Goal: Task Accomplishment & Management: Manage account settings

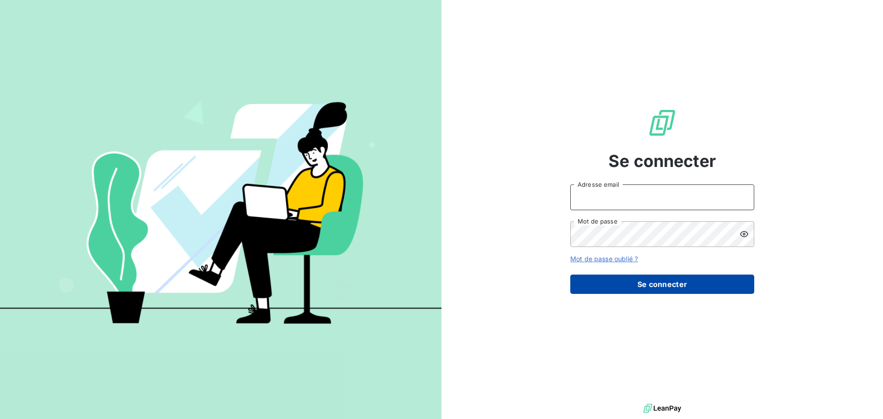
type input "[EMAIL_ADDRESS][DOMAIN_NAME]"
click at [648, 285] on button "Se connecter" at bounding box center [662, 283] width 184 height 19
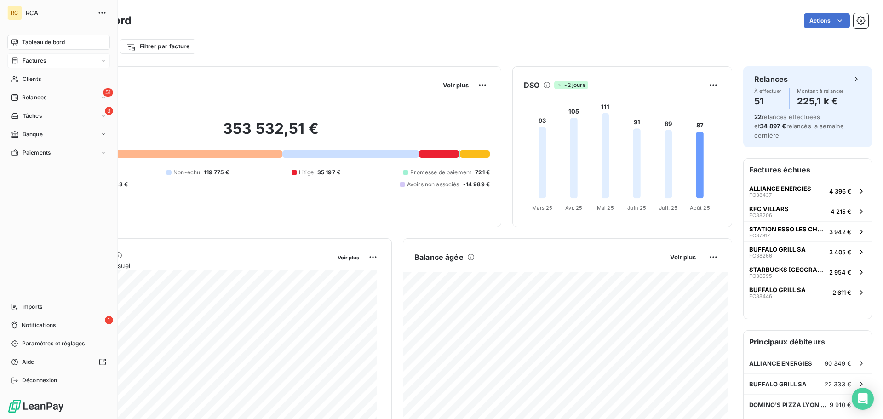
click at [40, 61] on span "Factures" at bounding box center [34, 61] width 23 height 8
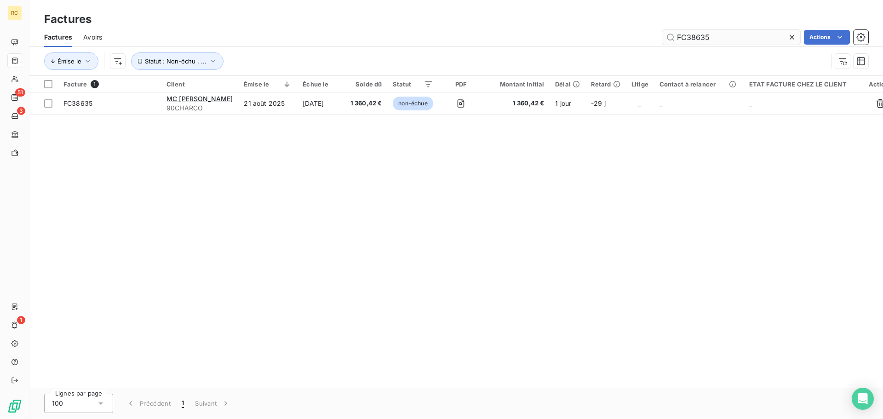
click at [739, 38] on input "FC38635" at bounding box center [731, 37] width 138 height 15
type input "FC38467"
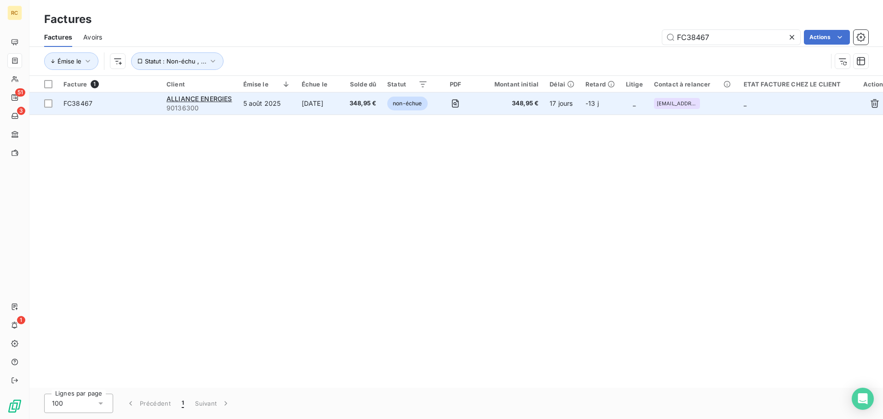
click at [86, 102] on span "FC38467" at bounding box center [77, 103] width 29 height 8
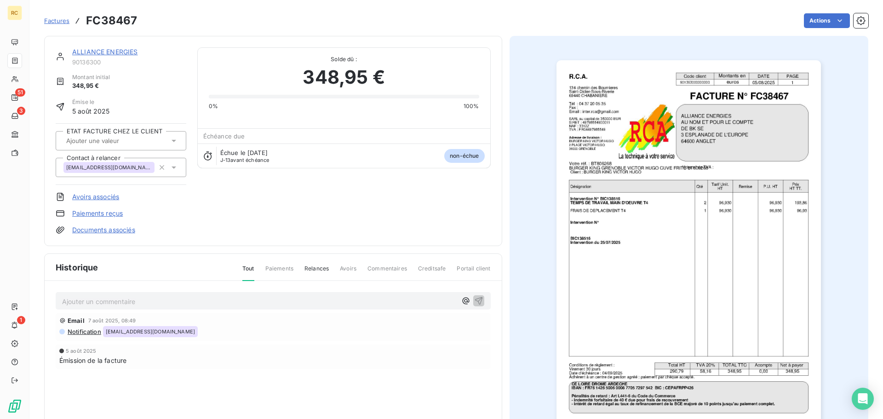
click at [669, 196] on img "button" at bounding box center [688, 247] width 264 height 374
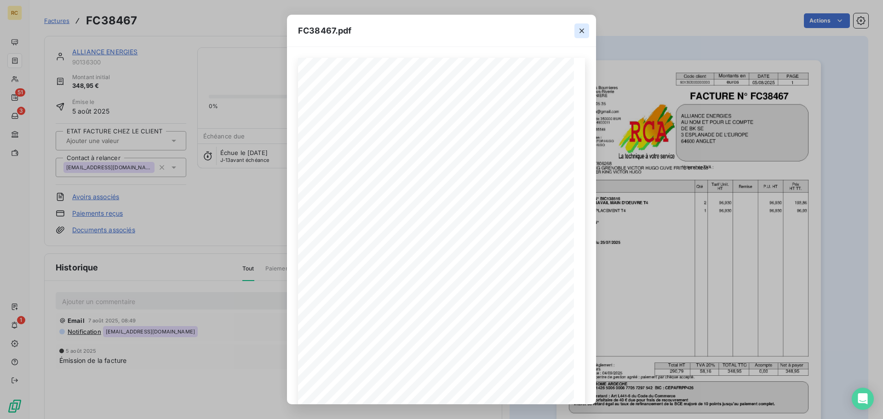
click at [581, 28] on icon "button" at bounding box center [581, 30] width 9 height 9
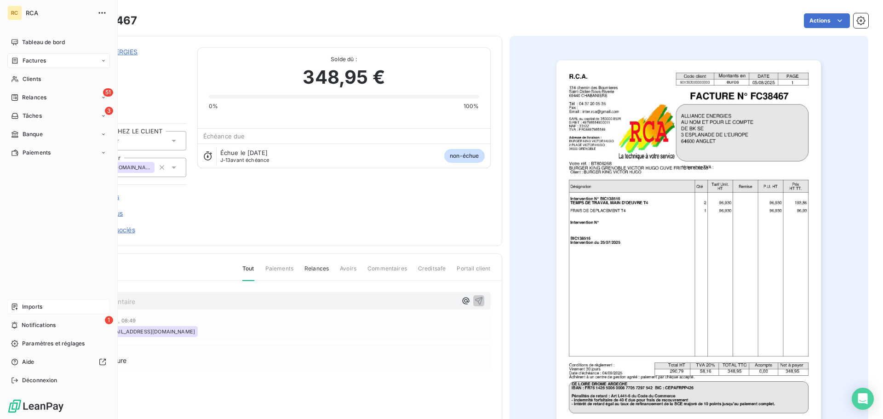
click at [21, 306] on div "Imports" at bounding box center [58, 306] width 102 height 15
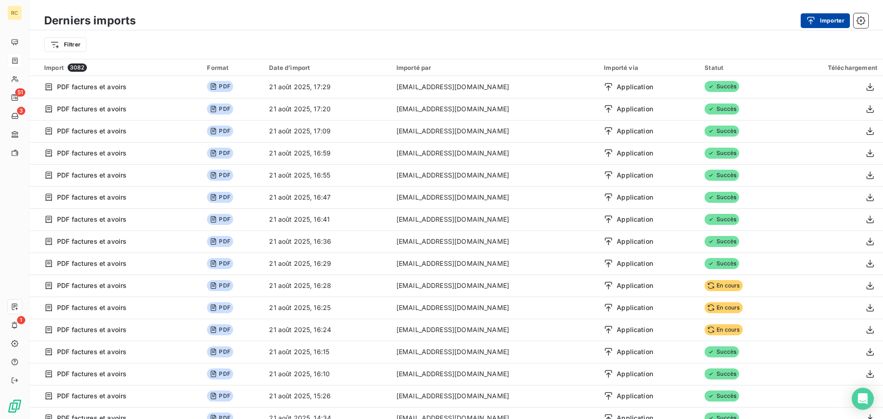
click at [819, 20] on div "button" at bounding box center [813, 20] width 14 height 9
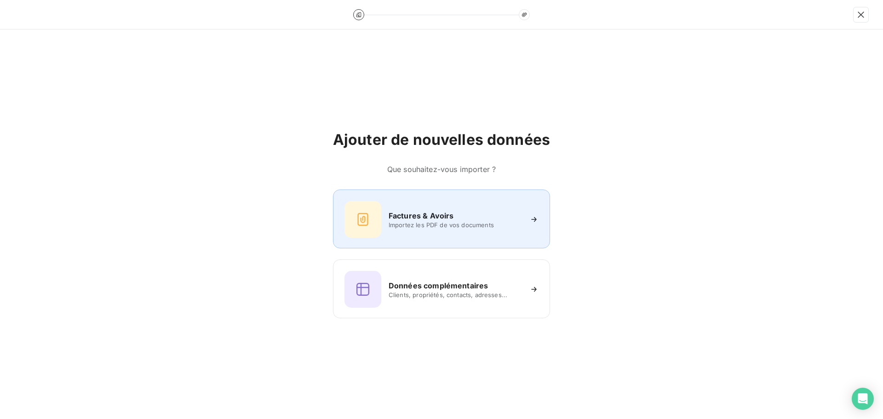
click at [408, 225] on span "Importez les PDF de vos documents" at bounding box center [454, 224] width 133 height 7
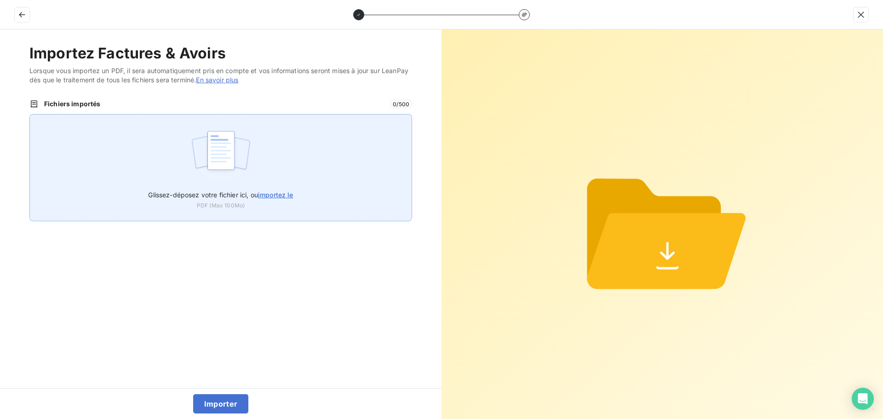
click at [208, 140] on img at bounding box center [220, 154] width 61 height 59
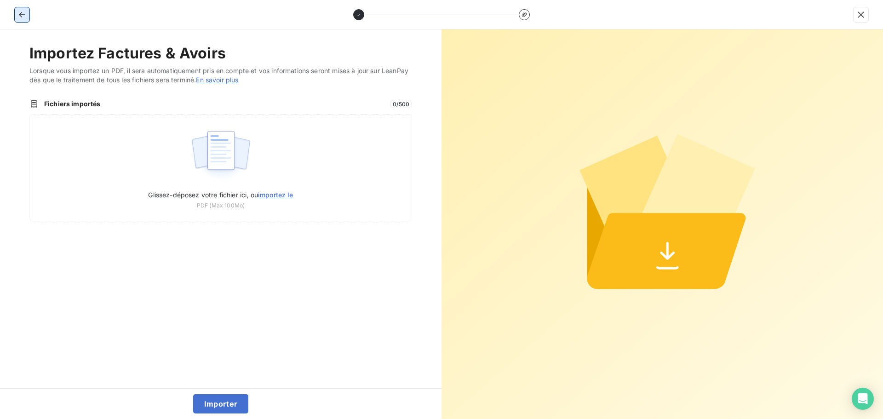
click at [18, 15] on icon "button" at bounding box center [21, 14] width 9 height 9
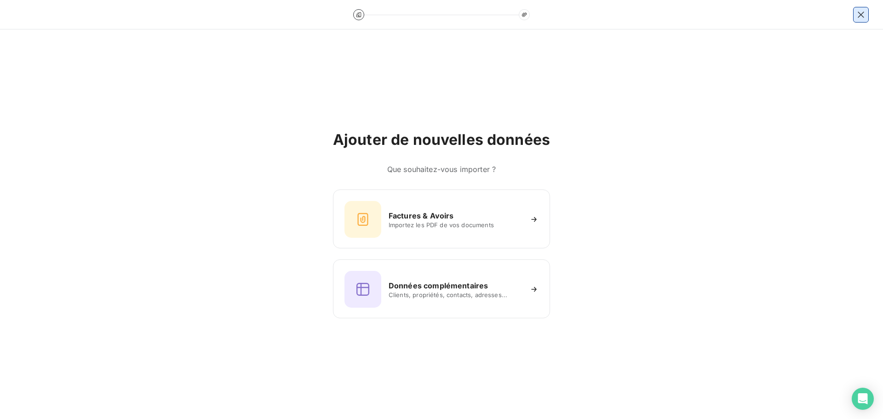
click at [858, 14] on icon "button" at bounding box center [860, 14] width 9 height 9
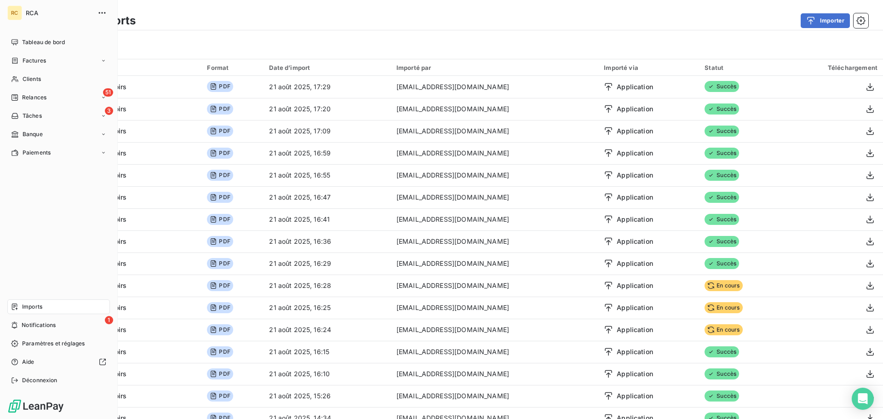
click at [18, 65] on div "Factures" at bounding box center [58, 60] width 102 height 15
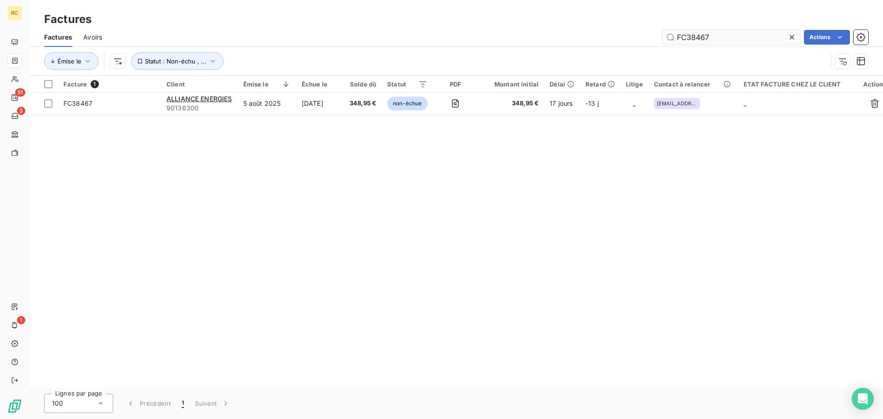
click at [721, 38] on input "FC38467" at bounding box center [731, 37] width 138 height 15
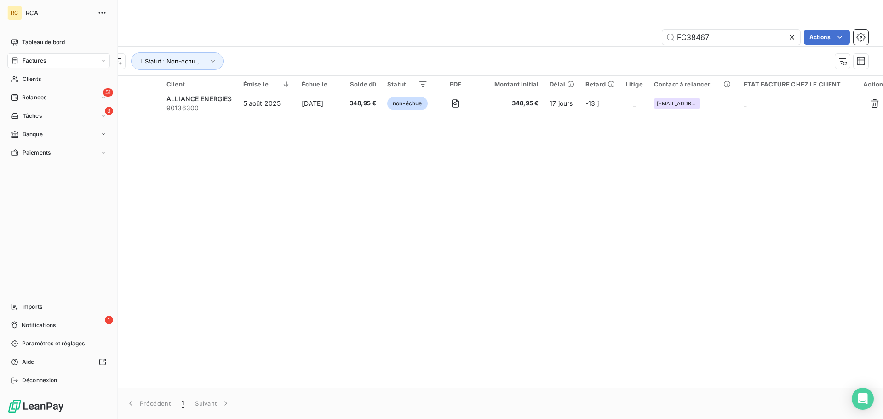
click at [103, 59] on icon at bounding box center [104, 61] width 6 height 6
click at [71, 96] on div "Avoirs" at bounding box center [63, 97] width 91 height 15
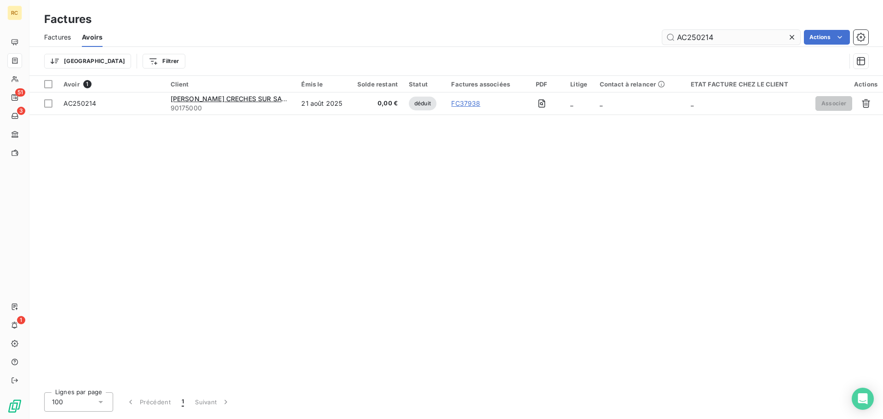
click at [744, 40] on input "AC250214" at bounding box center [731, 37] width 138 height 15
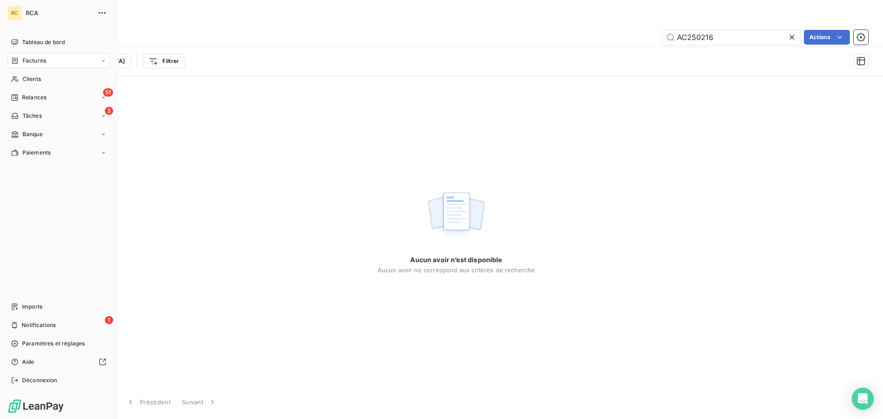
type input "AC250216"
click at [34, 290] on div "Tableau de bord Factures Clients 51 Relances 3 Tâches Banque Paiements Imports …" at bounding box center [58, 211] width 102 height 353
click at [29, 303] on span "Imports" at bounding box center [32, 306] width 20 height 8
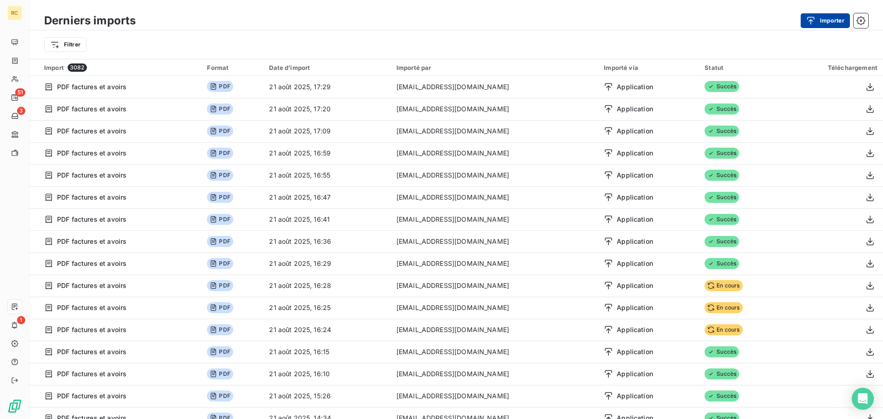
click at [817, 25] on div "button" at bounding box center [813, 20] width 14 height 9
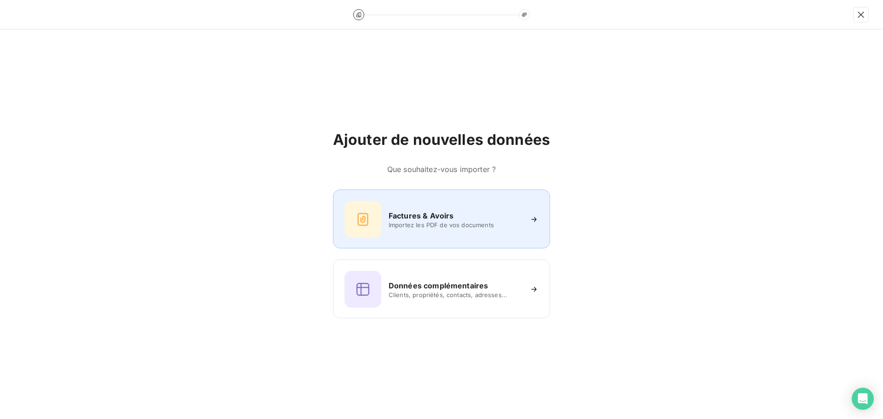
click at [404, 202] on div "Factures & Avoirs Importez les PDF de vos documents" at bounding box center [441, 219] width 194 height 37
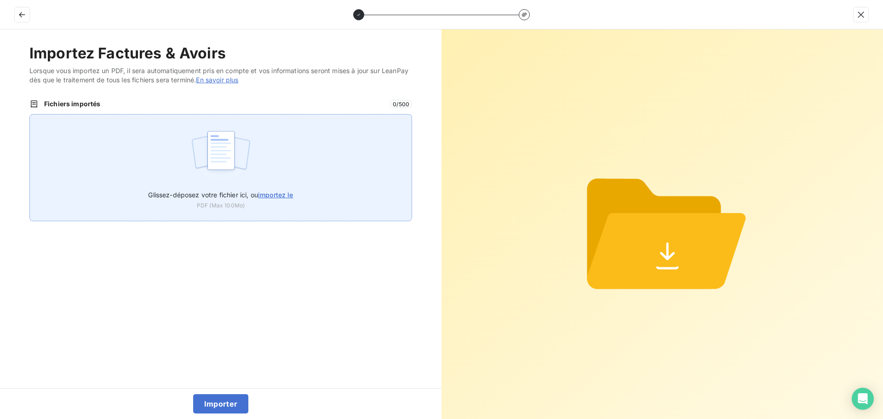
click at [279, 140] on div "Glissez-déposez votre fichier ici, ou importez le PDF (Max 100Mo)" at bounding box center [220, 167] width 382 height 107
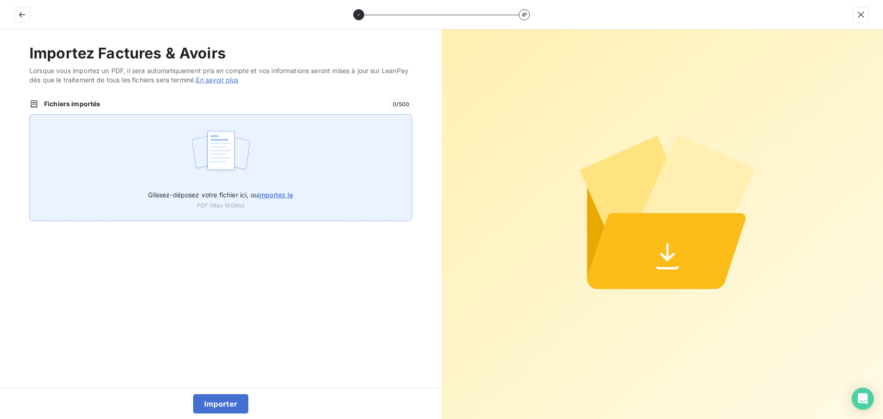
type input "C:\fakepath\AC250216.pdf"
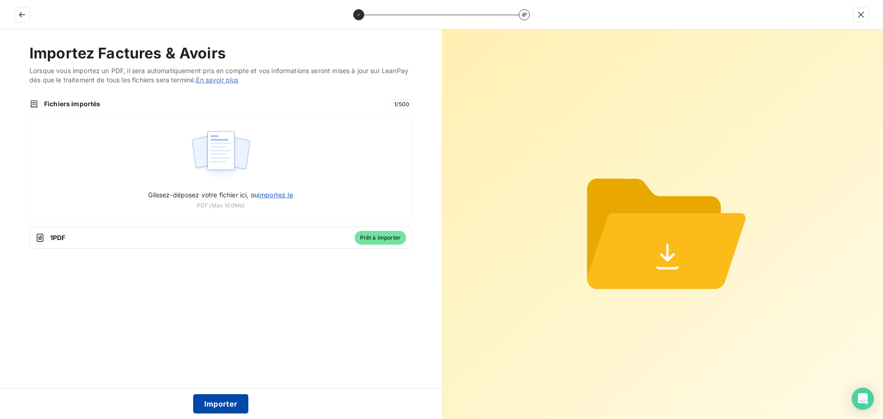
click at [224, 410] on button "Importer" at bounding box center [221, 403] width 56 height 19
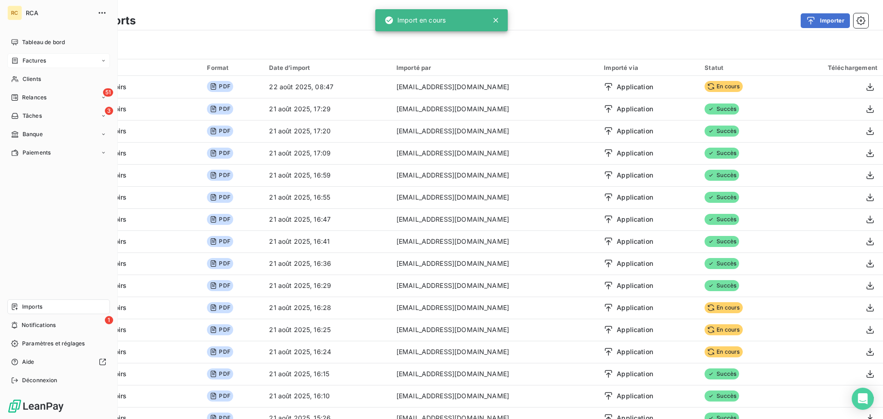
click at [25, 56] on div "Factures" at bounding box center [58, 60] width 102 height 15
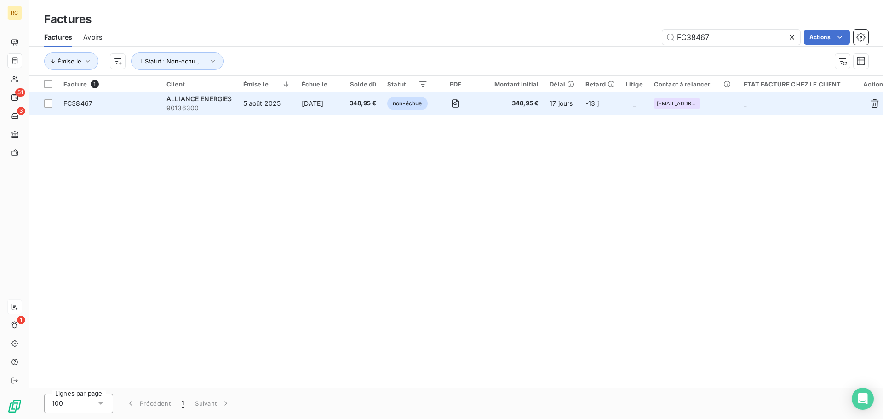
click at [87, 102] on span "FC38467" at bounding box center [77, 103] width 29 height 8
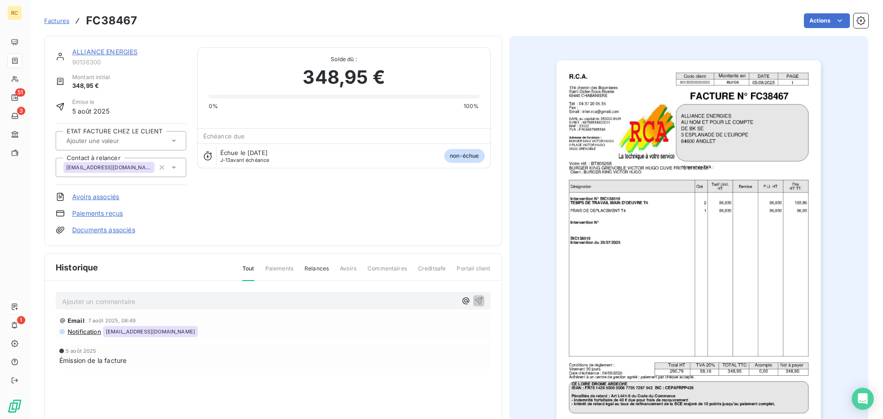
click at [92, 197] on link "Avoirs associés" at bounding box center [95, 196] width 47 height 9
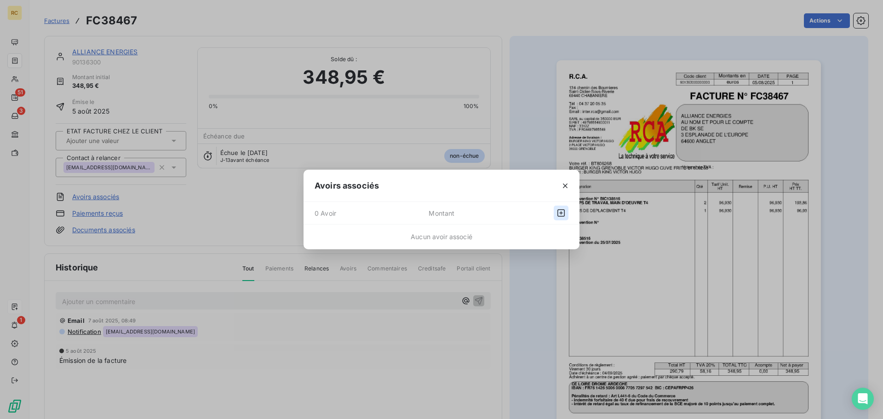
click at [561, 213] on icon "button" at bounding box center [560, 212] width 7 height 7
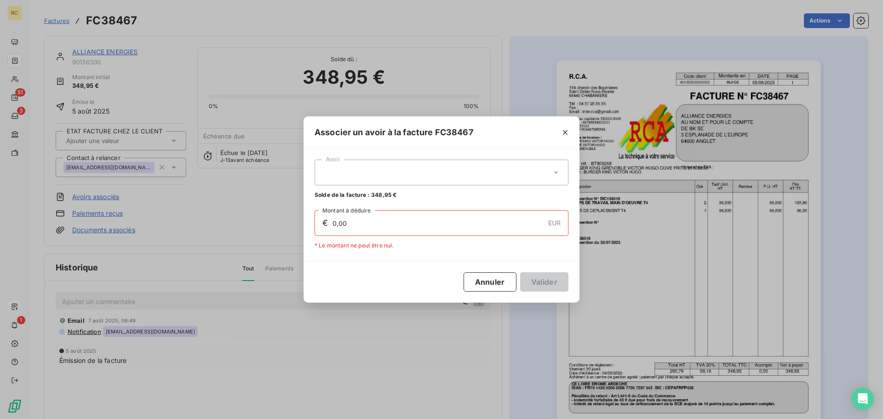
click at [519, 172] on div at bounding box center [441, 172] width 254 height 26
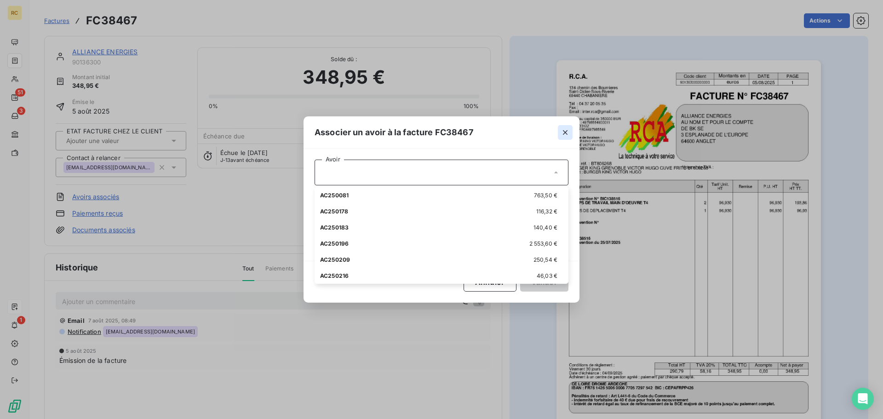
click at [564, 131] on icon "button" at bounding box center [565, 132] width 5 height 5
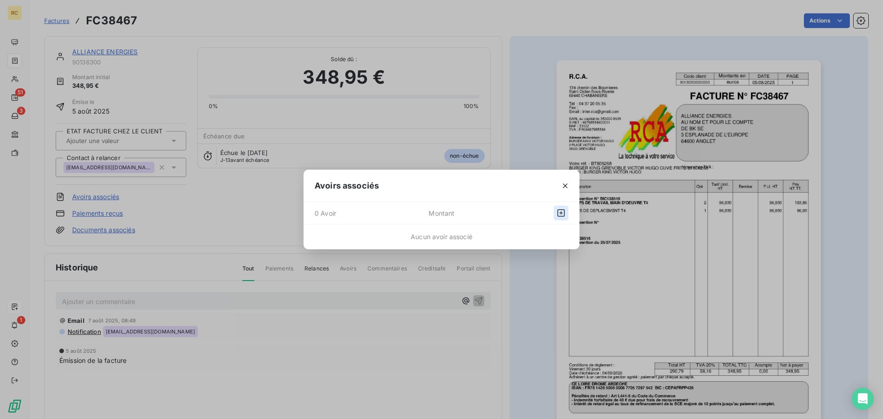
click at [562, 211] on icon "button" at bounding box center [560, 212] width 9 height 9
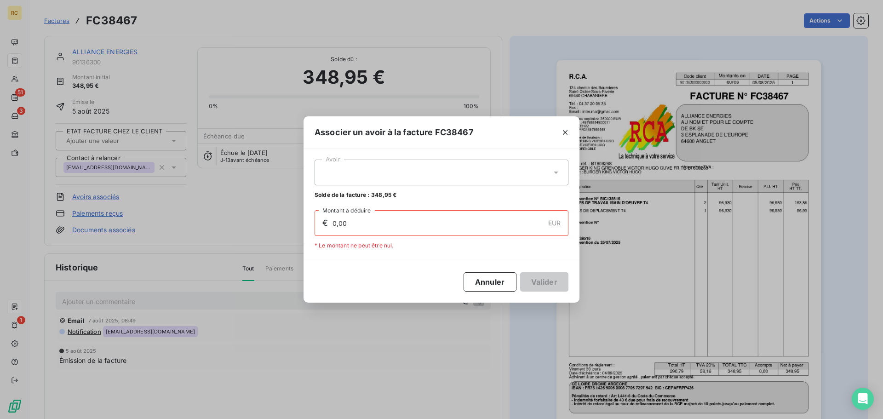
click at [468, 180] on div at bounding box center [441, 172] width 254 height 26
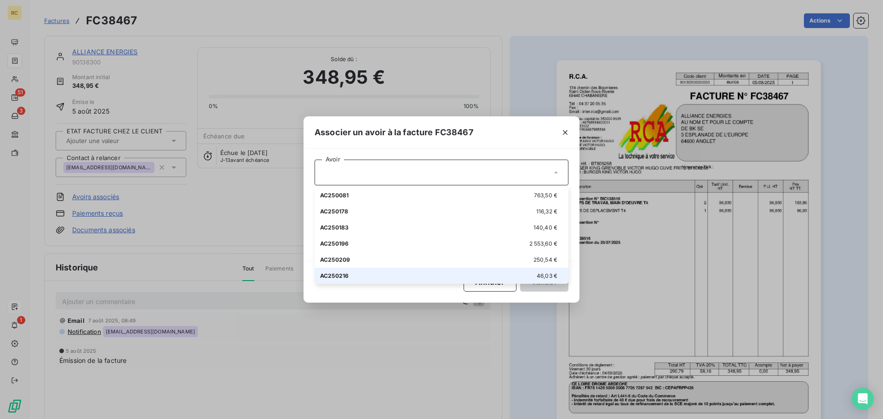
click at [468, 278] on div "AC250216 46,03 €" at bounding box center [441, 275] width 243 height 9
type input "46,03"
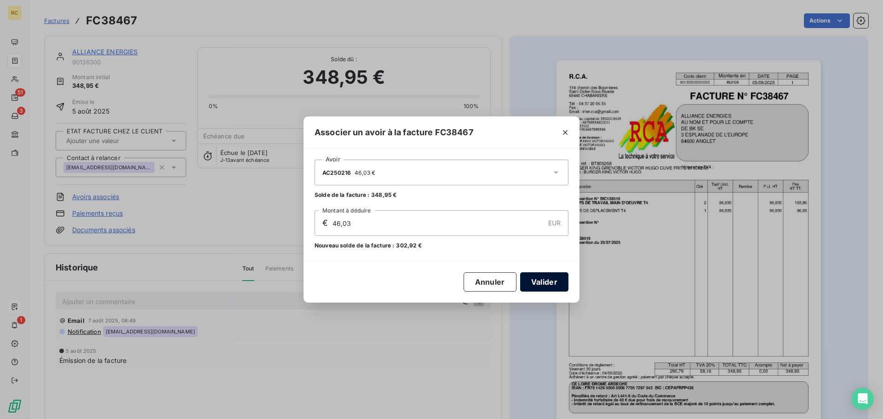
click at [550, 282] on button "Valider" at bounding box center [544, 281] width 48 height 19
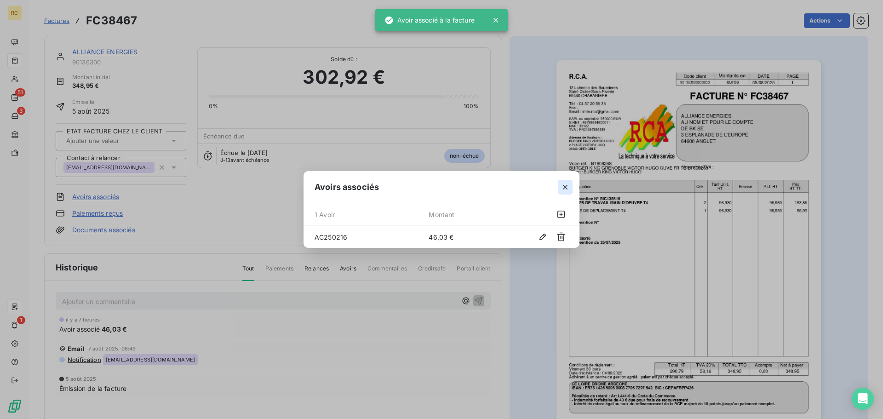
click at [568, 185] on icon "button" at bounding box center [564, 186] width 9 height 9
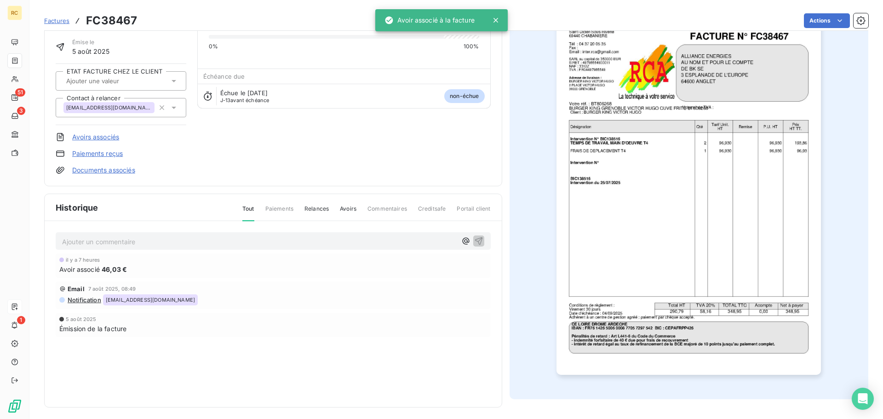
scroll to position [63, 0]
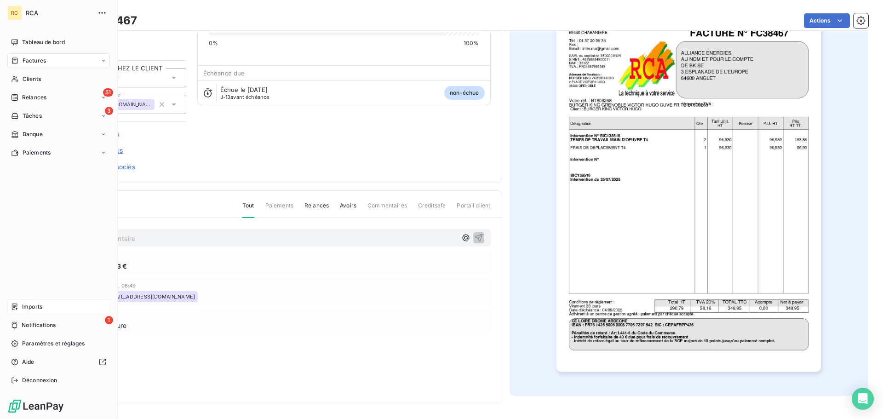
click at [103, 61] on icon at bounding box center [104, 61] width 6 height 6
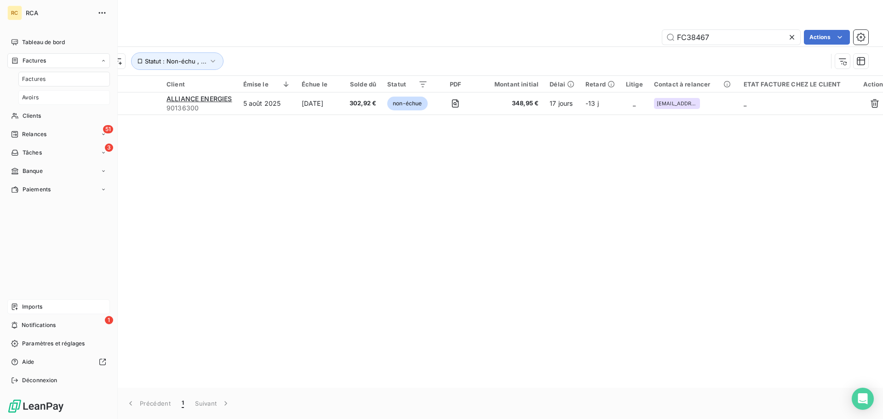
click at [37, 97] on span "Avoirs" at bounding box center [30, 97] width 17 height 8
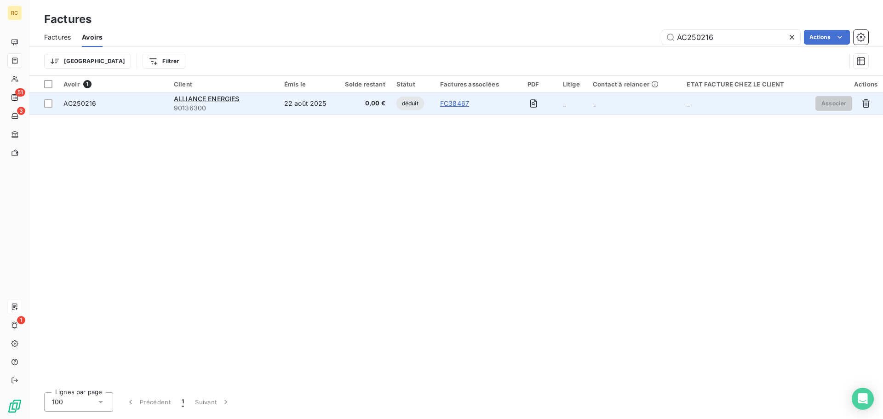
click at [83, 103] on span "AC250216" at bounding box center [79, 103] width 33 height 8
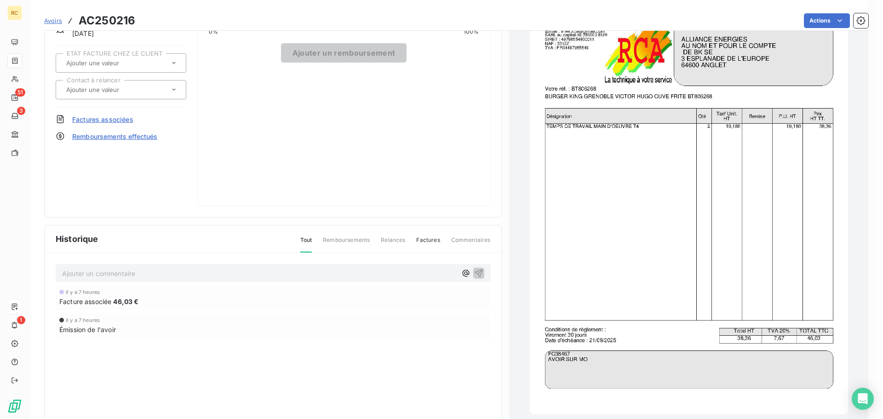
scroll to position [80, 0]
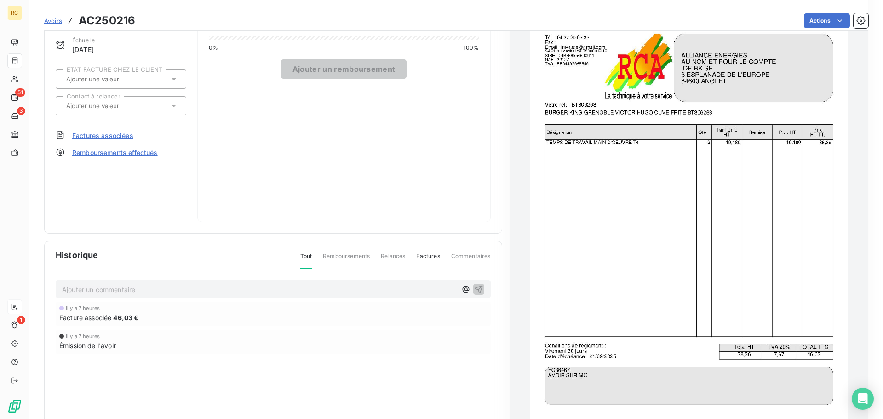
click at [303, 253] on span "Tout" at bounding box center [306, 260] width 12 height 17
click at [119, 140] on div "ALLIANCE ENERGIES Montant initial 46,03 € Émise le 22 août 2025 Échue le 21 sep…" at bounding box center [121, 95] width 131 height 254
click at [119, 135] on span "Factures associées" at bounding box center [102, 136] width 61 height 10
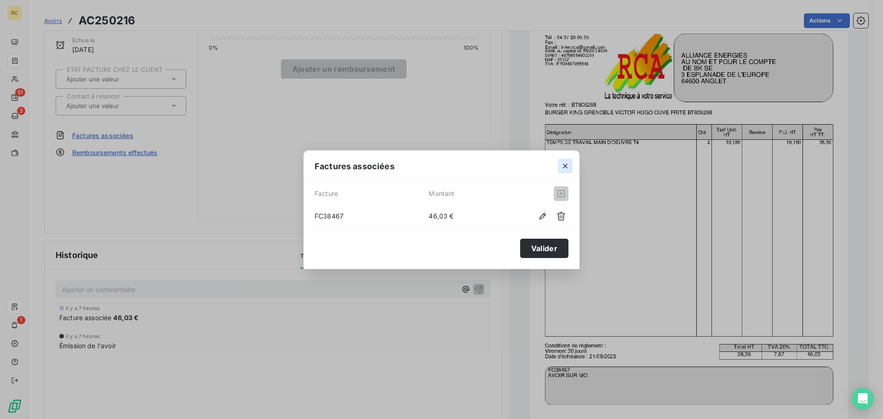
click at [564, 167] on icon "button" at bounding box center [565, 166] width 5 height 5
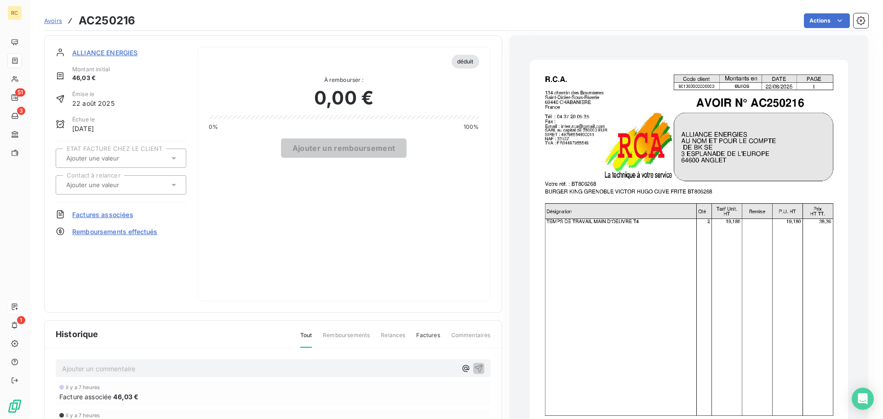
scroll to position [0, 0]
click at [101, 53] on span "ALLIANCE ENERGIES" at bounding box center [105, 53] width 66 height 10
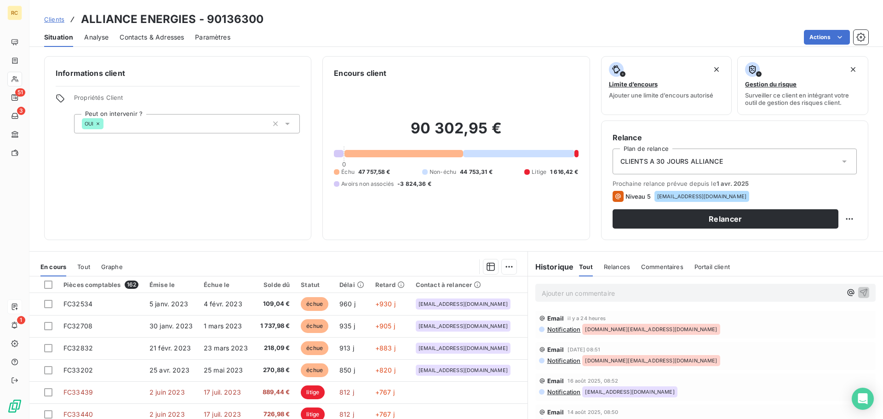
click at [87, 268] on span "Tout" at bounding box center [83, 266] width 13 height 7
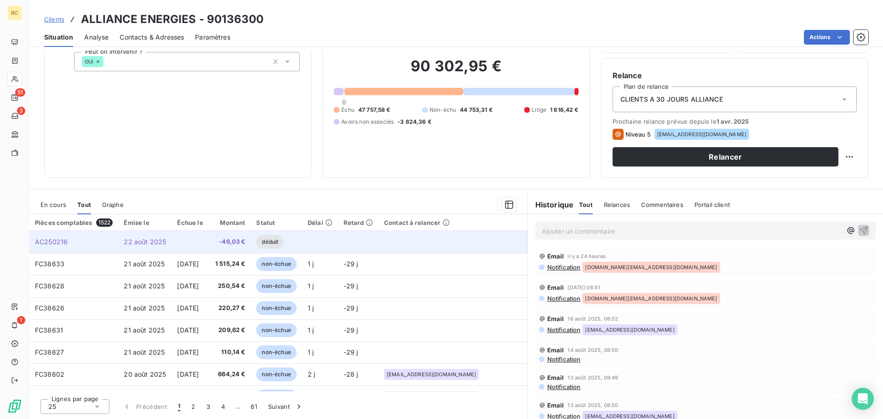
click at [185, 239] on td at bounding box center [189, 242] width 37 height 22
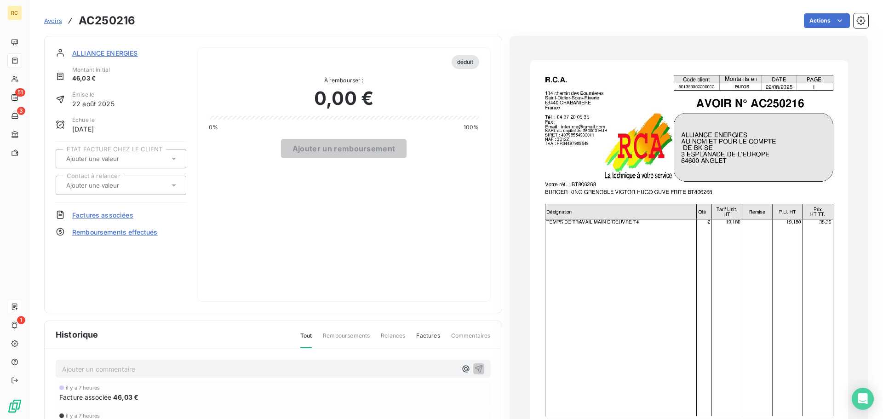
click at [125, 214] on span "Factures associées" at bounding box center [102, 215] width 61 height 10
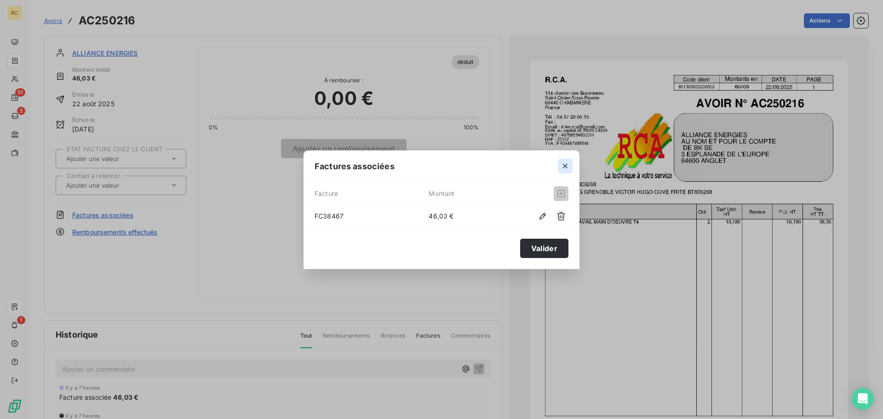
click at [566, 166] on icon "button" at bounding box center [565, 166] width 5 height 5
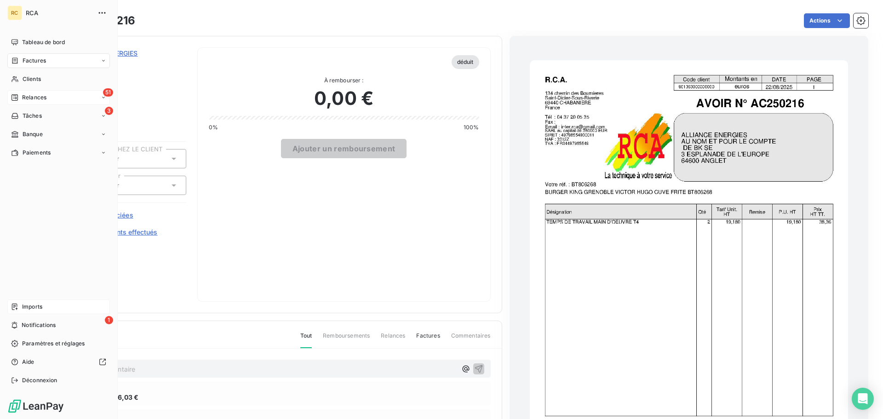
click at [26, 96] on span "Relances" at bounding box center [34, 97] width 24 height 8
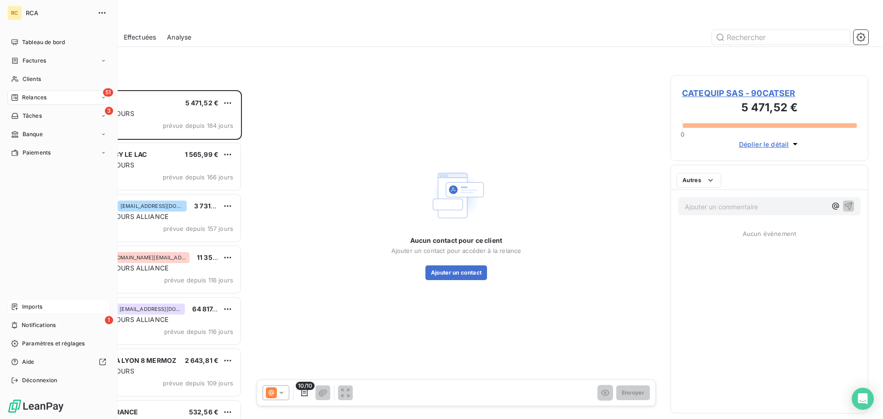
scroll to position [322, 191]
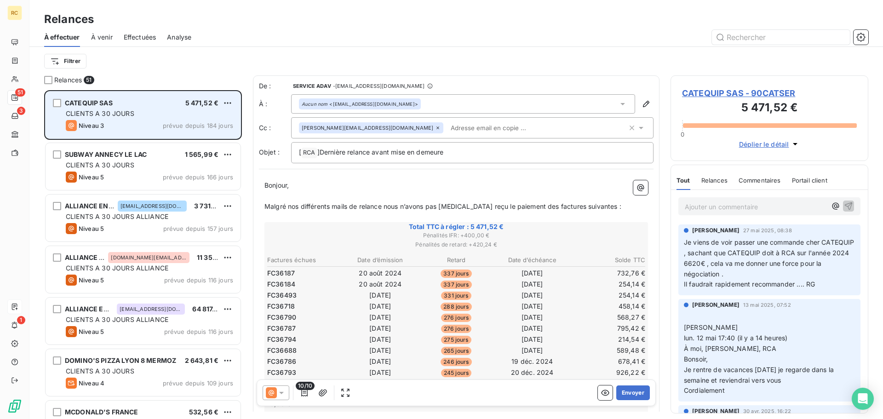
click at [148, 114] on div "CLIENTS A 30 JOURS" at bounding box center [149, 113] width 167 height 9
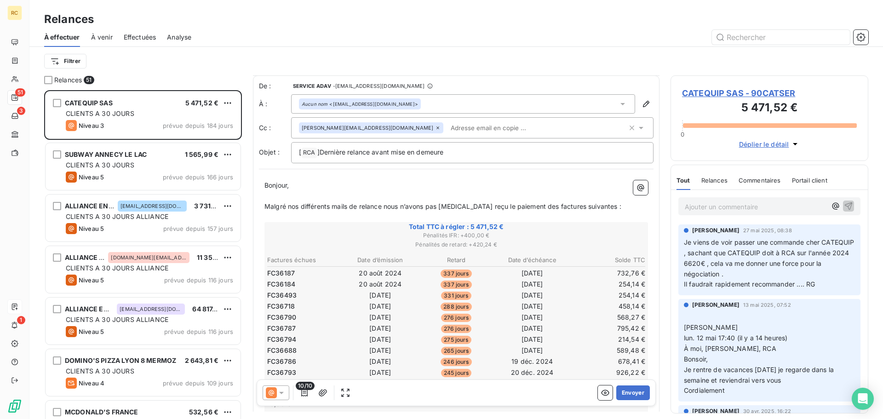
scroll to position [0, 0]
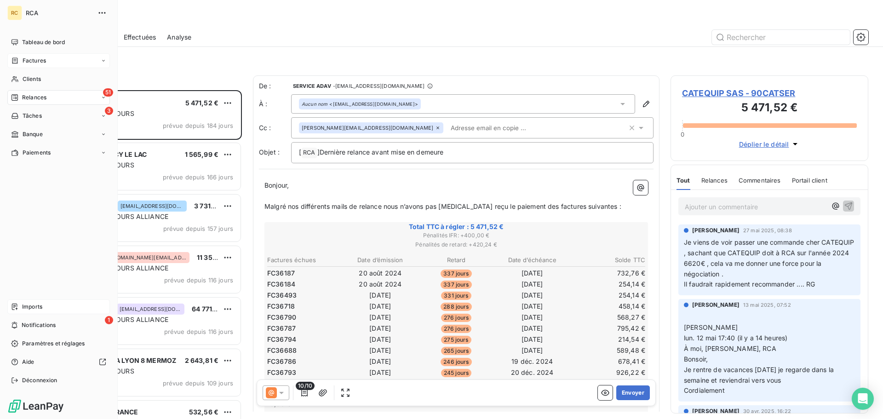
click at [31, 57] on span "Factures" at bounding box center [34, 61] width 23 height 8
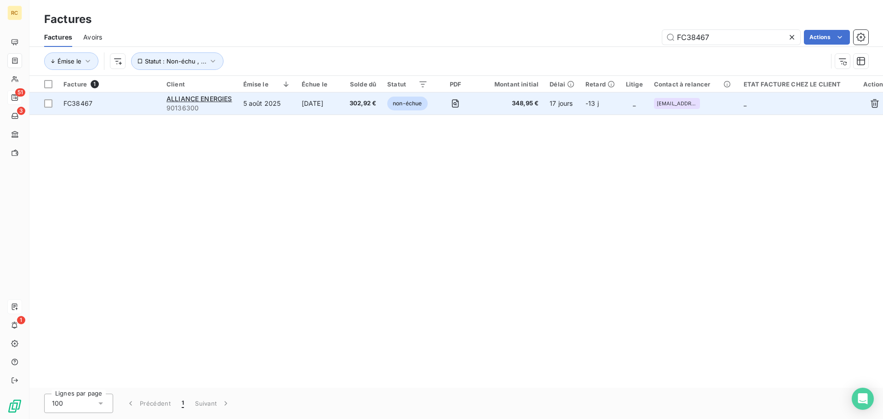
click at [213, 103] on span "90136300" at bounding box center [199, 107] width 66 height 9
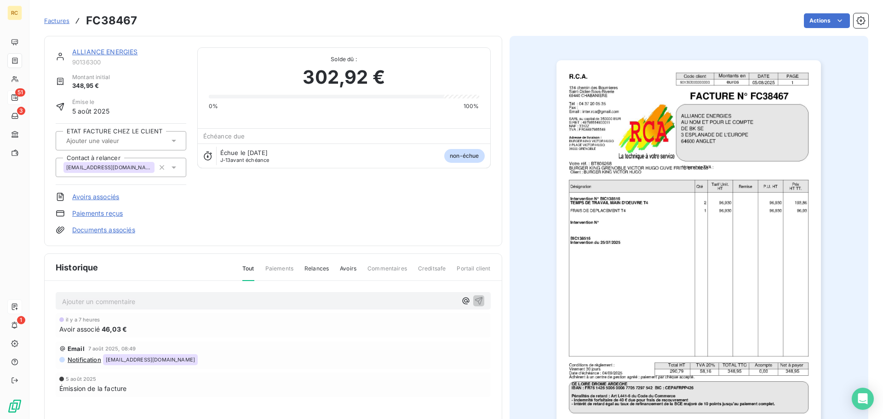
click at [100, 52] on link "ALLIANCE ENERGIES" at bounding box center [105, 52] width 66 height 8
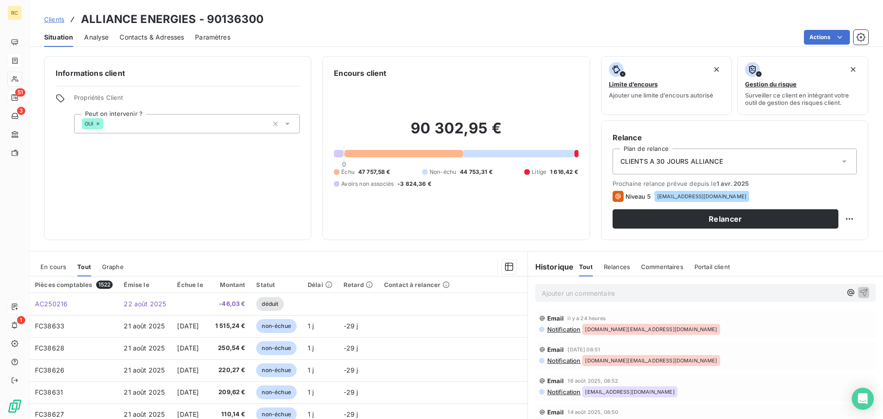
drag, startPoint x: 163, startPoint y: 38, endPoint x: 166, endPoint y: 41, distance: 4.9
click at [166, 41] on span "Contacts & Adresses" at bounding box center [152, 37] width 64 height 9
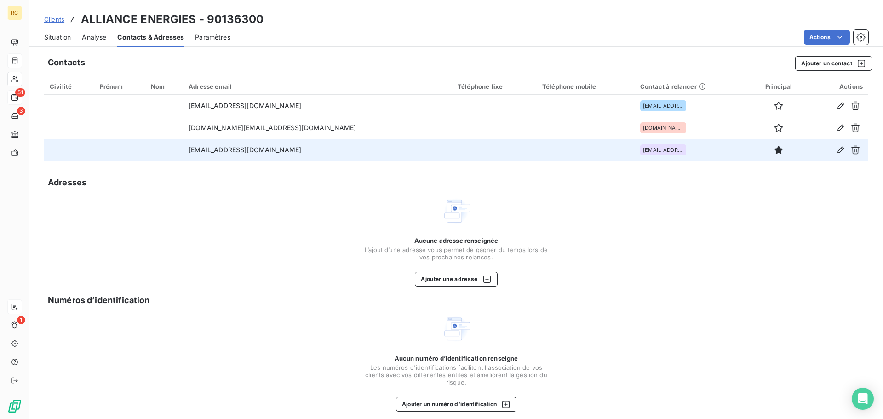
drag, startPoint x: 287, startPoint y: 152, endPoint x: 198, endPoint y: 149, distance: 89.2
click at [198, 149] on tr "factures@alliance-energies.fr factures@alliance-energies.fr" at bounding box center [456, 150] width 824 height 22
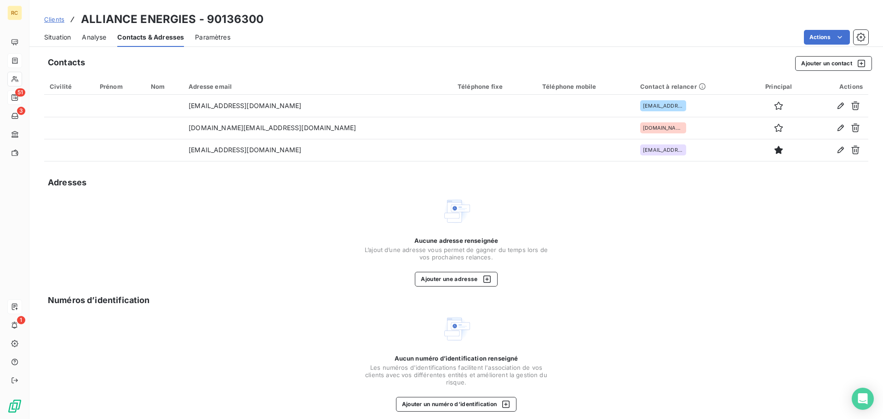
copy tr "factures@alliance-energies.fr"
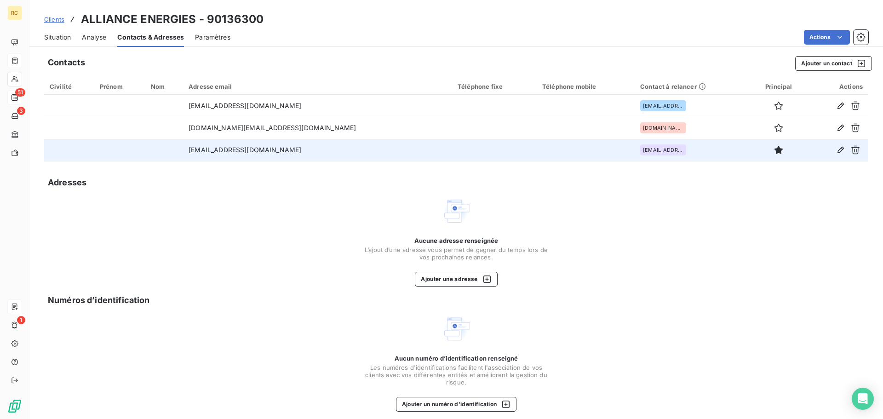
copy tr "factures@alliance-energies.fr"
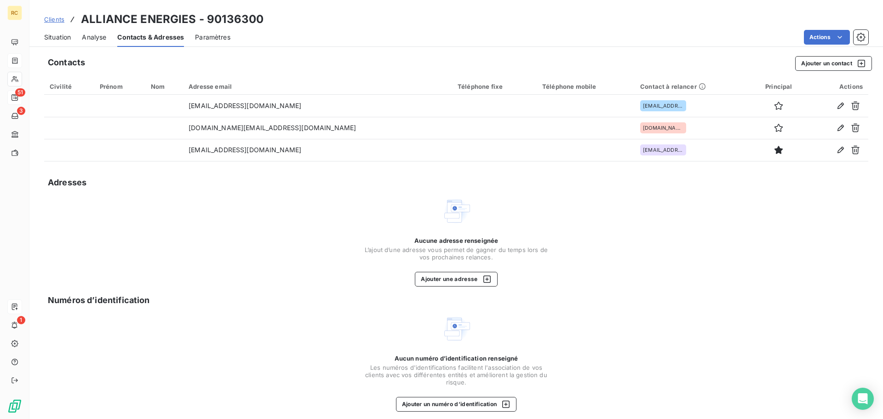
click at [57, 34] on span "Situation" at bounding box center [57, 37] width 27 height 9
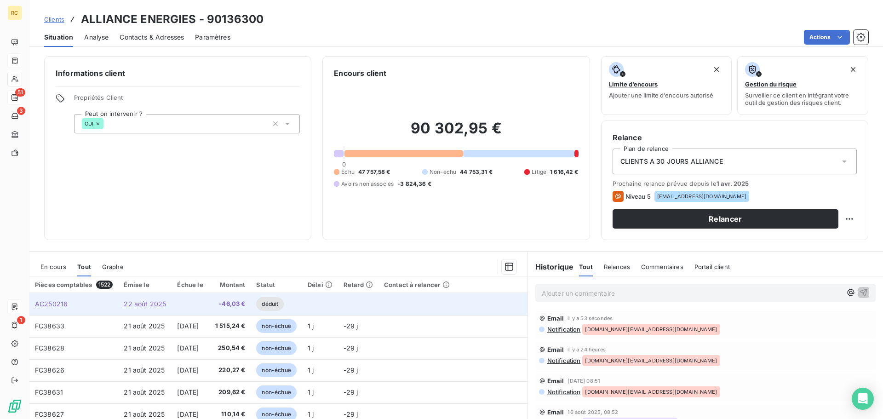
click at [157, 304] on span "22 août 2025" at bounding box center [145, 304] width 42 height 8
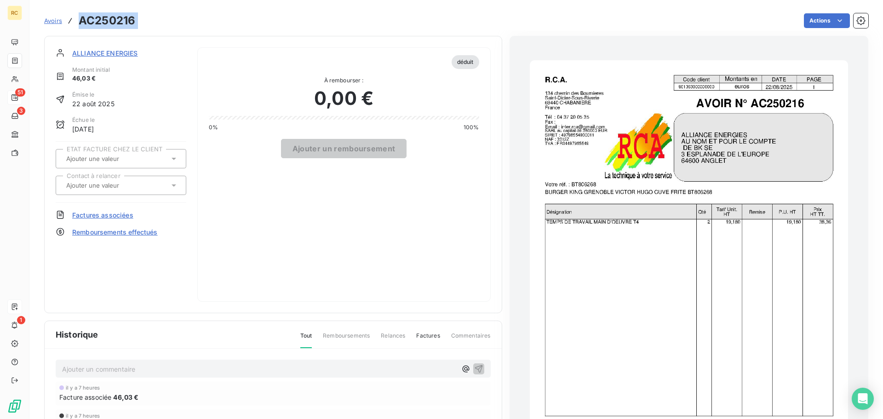
drag, startPoint x: 141, startPoint y: 26, endPoint x: 79, endPoint y: 22, distance: 62.7
click at [79, 22] on div "Avoirs AC250216 Actions" at bounding box center [456, 20] width 824 height 19
click at [97, 216] on span "Factures associées" at bounding box center [102, 215] width 61 height 10
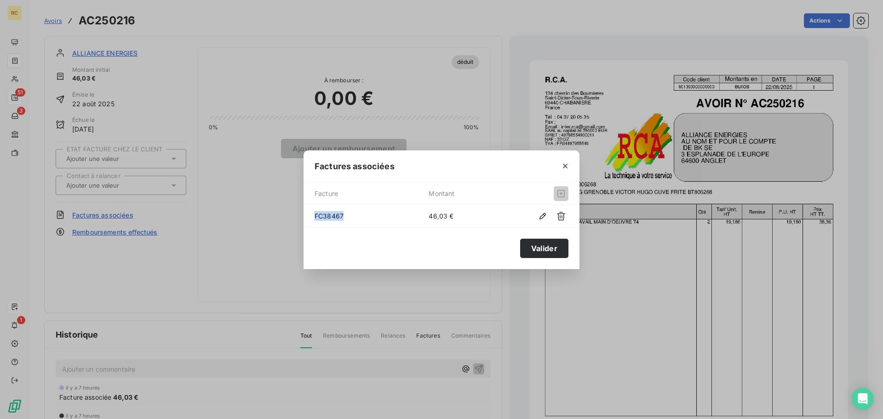
drag, startPoint x: 344, startPoint y: 219, endPoint x: 313, endPoint y: 215, distance: 31.1
click at [313, 215] on div "FC38467 46,03 €" at bounding box center [441, 216] width 276 height 22
copy span "FC38467"
click at [569, 165] on icon "button" at bounding box center [564, 165] width 9 height 9
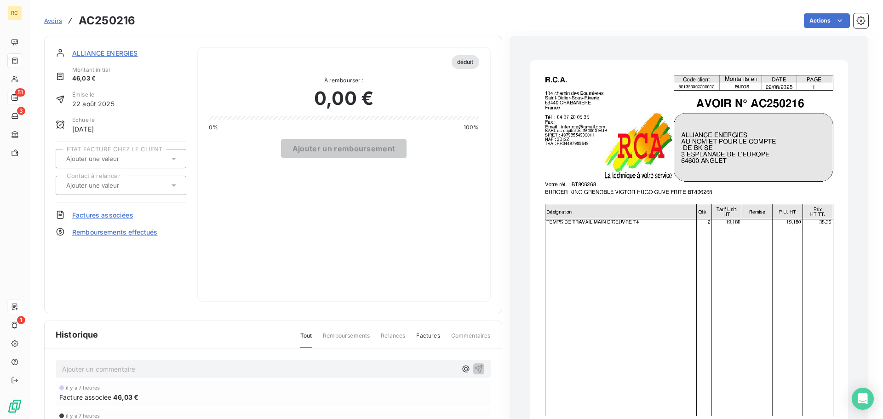
drag, startPoint x: 87, startPoint y: 61, endPoint x: 89, endPoint y: 51, distance: 9.9
click at [87, 61] on div "ALLIANCE ENERGIES Montant initial 46,03 € Émise le 22 août 2025 Échue le 21 sep…" at bounding box center [121, 174] width 131 height 254
click at [91, 48] on span "ALLIANCE ENERGIES" at bounding box center [105, 53] width 66 height 10
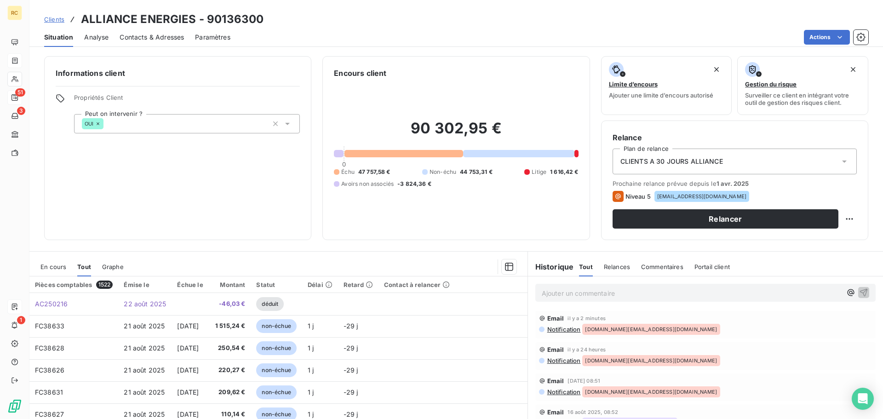
click at [139, 40] on span "Contacts & Adresses" at bounding box center [152, 37] width 64 height 9
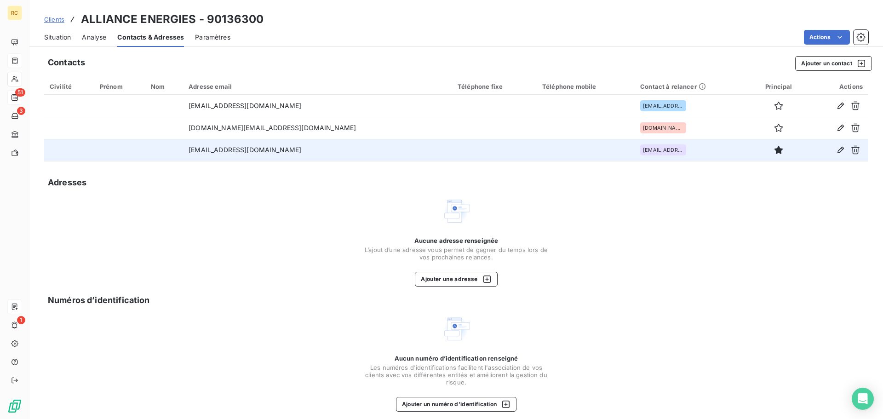
drag, startPoint x: 326, startPoint y: 149, endPoint x: 194, endPoint y: 154, distance: 132.5
click at [194, 154] on tr "factures@alliance-energies.fr factures@alliance-energies.fr" at bounding box center [456, 150] width 824 height 22
copy tr "factures@alliance-energies.fr"
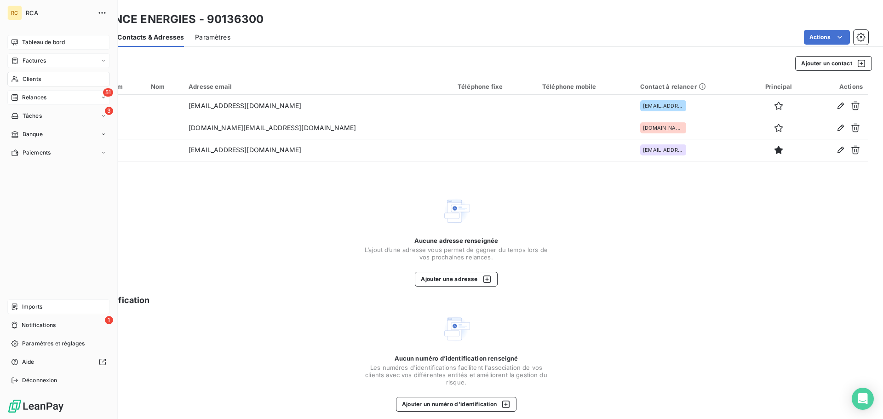
click at [24, 45] on span "Tableau de bord" at bounding box center [43, 42] width 43 height 8
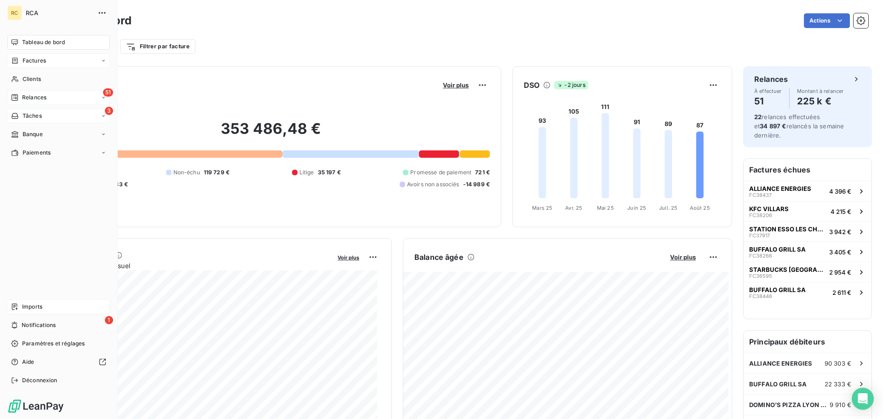
click at [22, 114] on div "Tâches" at bounding box center [26, 116] width 31 height 8
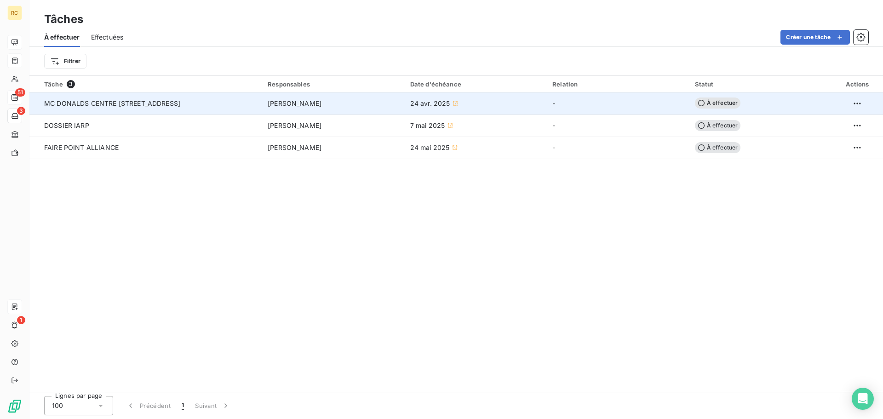
click at [199, 103] on div "MC DONALDS CENTRE 2 ST ETIENNE" at bounding box center [132, 103] width 177 height 9
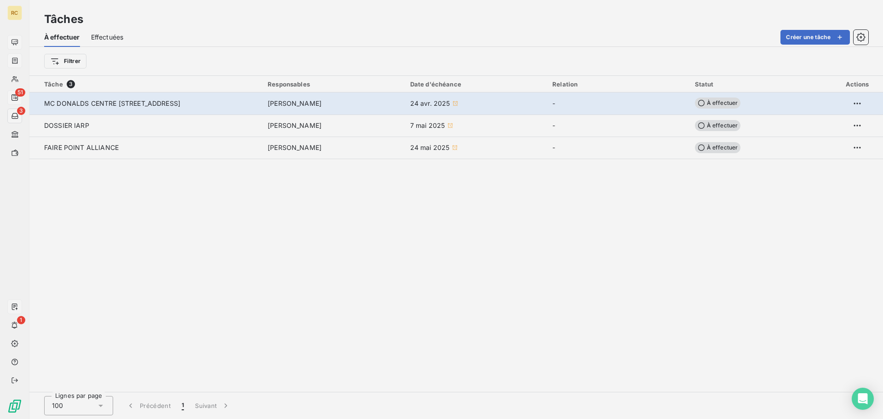
type input "24/04/2025"
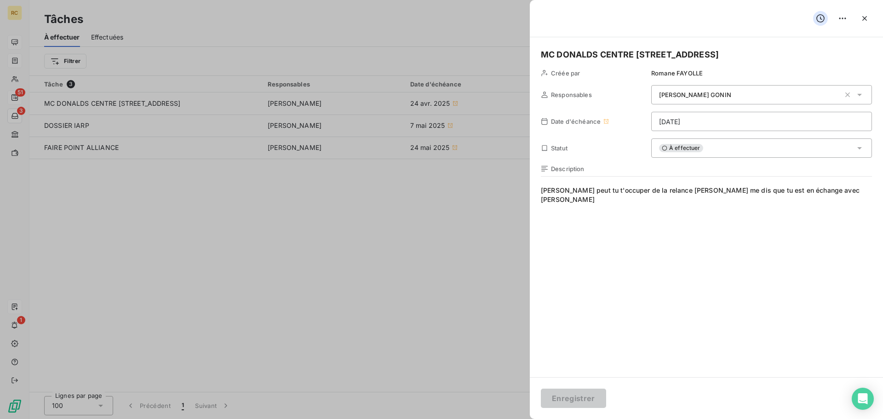
click at [277, 172] on div at bounding box center [441, 209] width 883 height 419
click at [122, 102] on div at bounding box center [441, 209] width 883 height 419
click at [123, 100] on div at bounding box center [441, 209] width 883 height 419
click at [861, 16] on icon "button" at bounding box center [864, 18] width 9 height 9
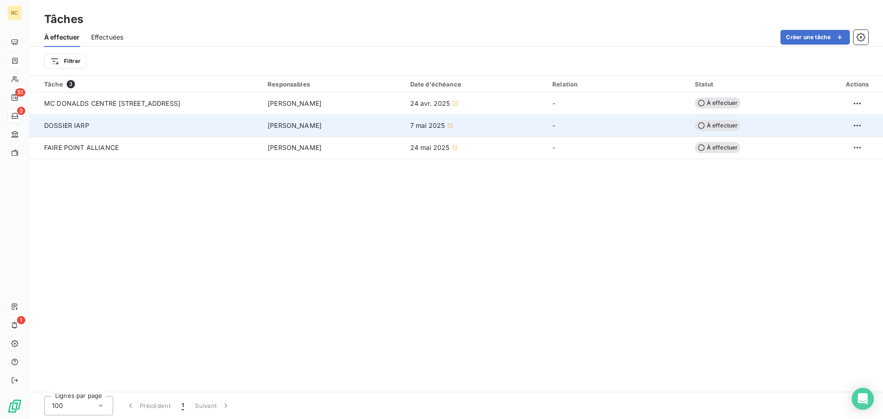
click at [159, 117] on td "DOSSIER IARP" at bounding box center [145, 125] width 233 height 22
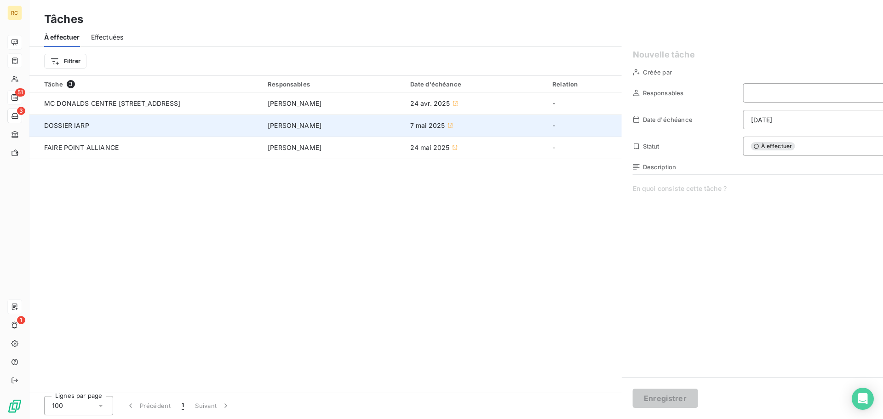
type input "07/05/2025"
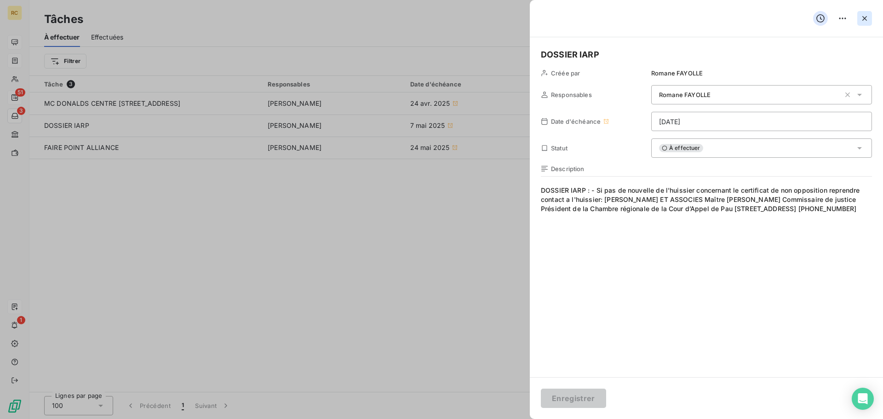
click at [868, 18] on icon "button" at bounding box center [864, 18] width 9 height 9
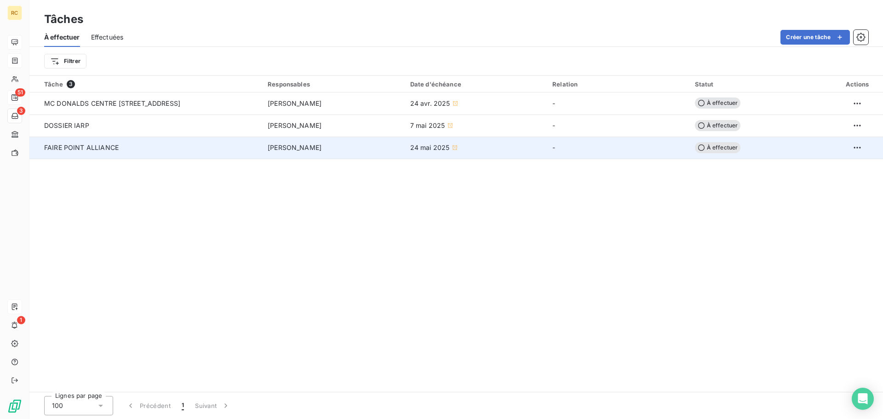
click at [217, 139] on td "FAIRE POINT ALLIANCE" at bounding box center [145, 148] width 233 height 22
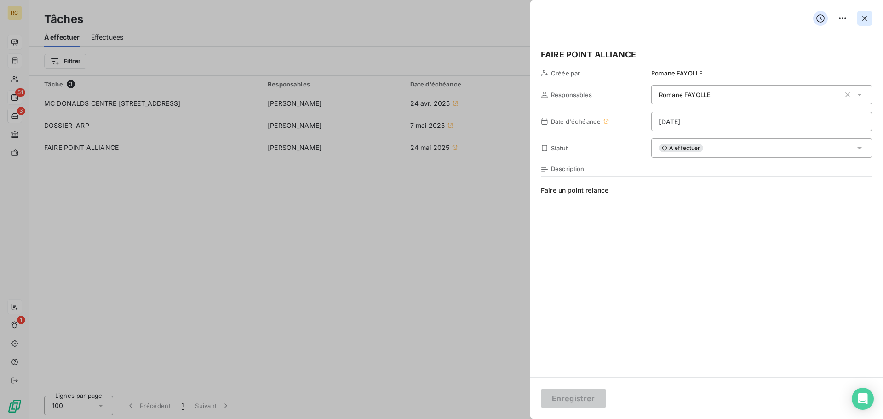
click at [860, 18] on icon "button" at bounding box center [864, 18] width 9 height 9
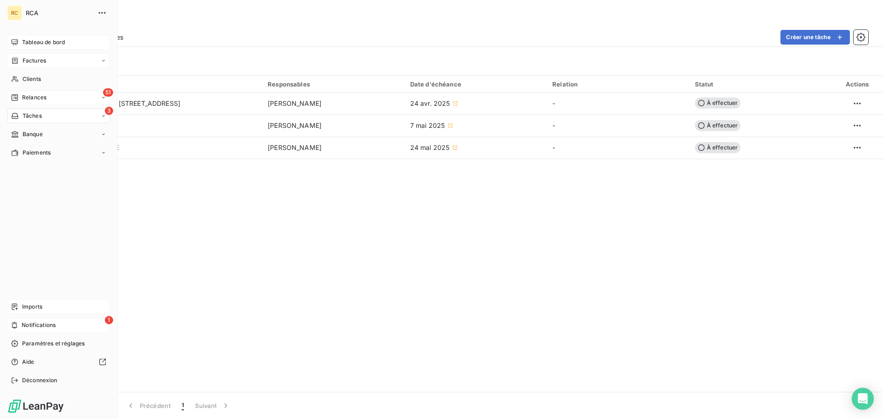
click at [35, 319] on div "1 Notifications" at bounding box center [58, 325] width 102 height 15
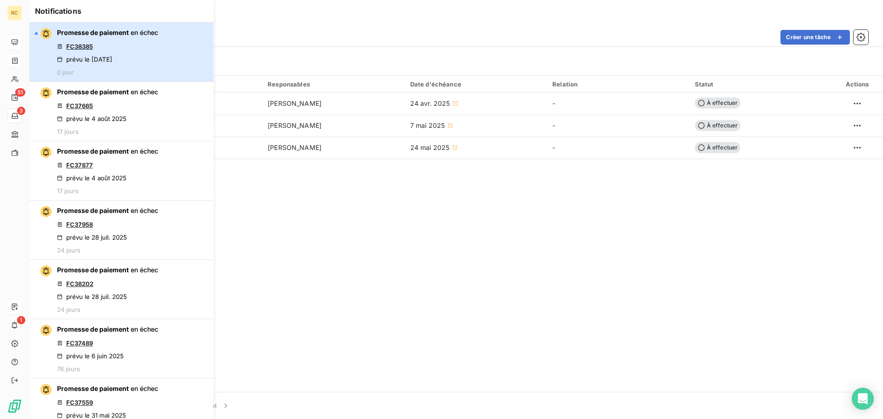
click at [147, 58] on div "Promesse de paiement en échec FC38385 prévu le 21 août 2025 0 jour" at bounding box center [107, 52] width 101 height 48
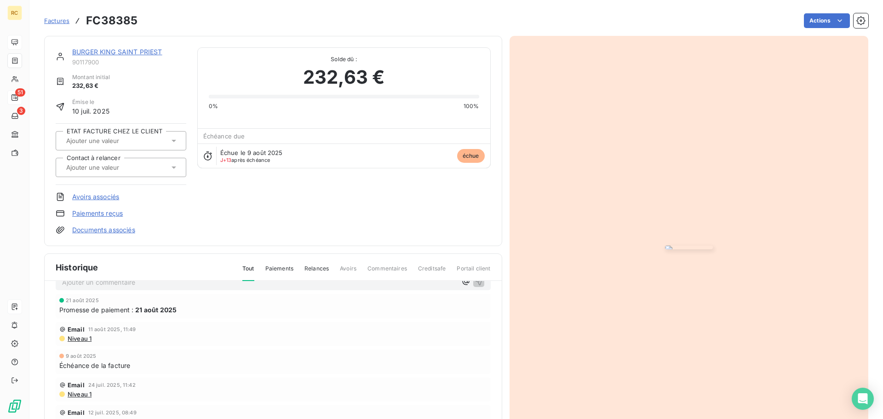
scroll to position [1, 0]
click at [73, 341] on span "Niveau 1" at bounding box center [79, 337] width 25 height 7
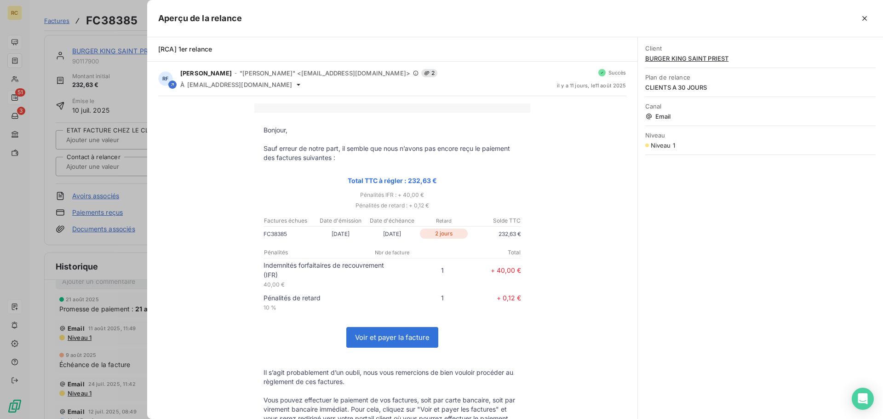
click at [99, 166] on div at bounding box center [441, 209] width 883 height 419
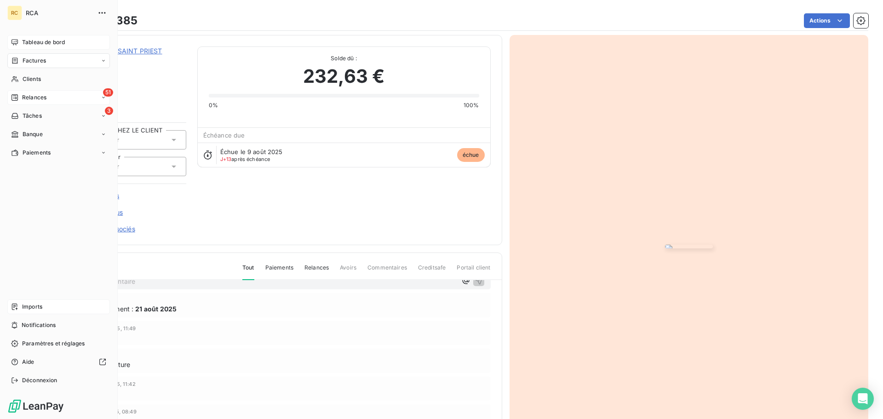
click at [17, 62] on icon at bounding box center [15, 60] width 6 height 6
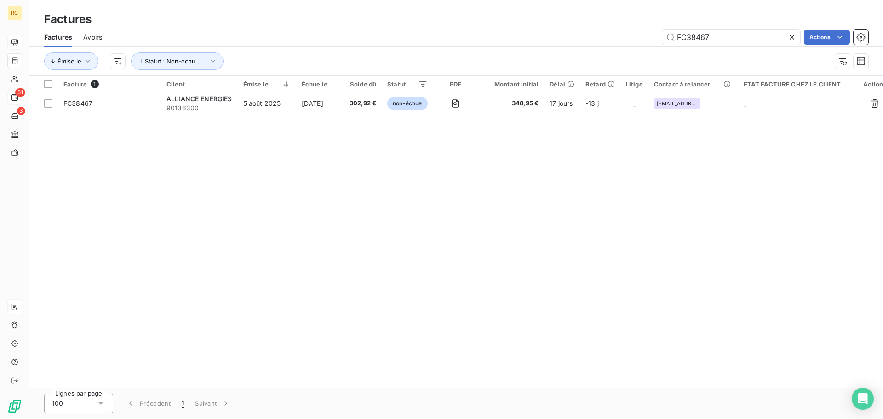
click at [792, 40] on icon at bounding box center [791, 37] width 9 height 9
